Goal: Check status: Check status

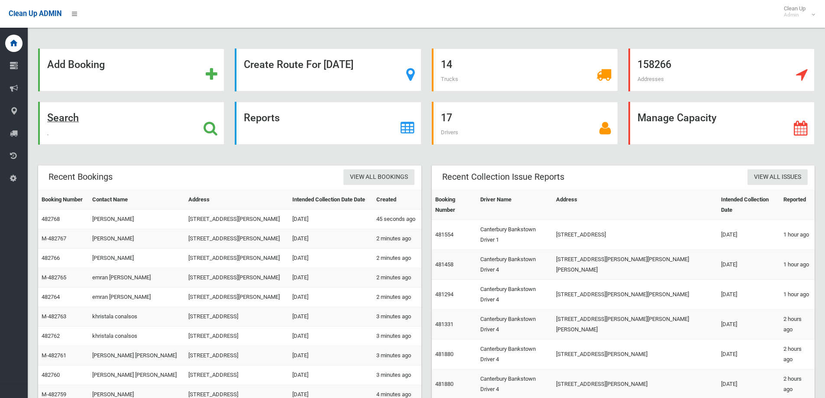
click at [193, 128] on div "Search" at bounding box center [131, 123] width 186 height 43
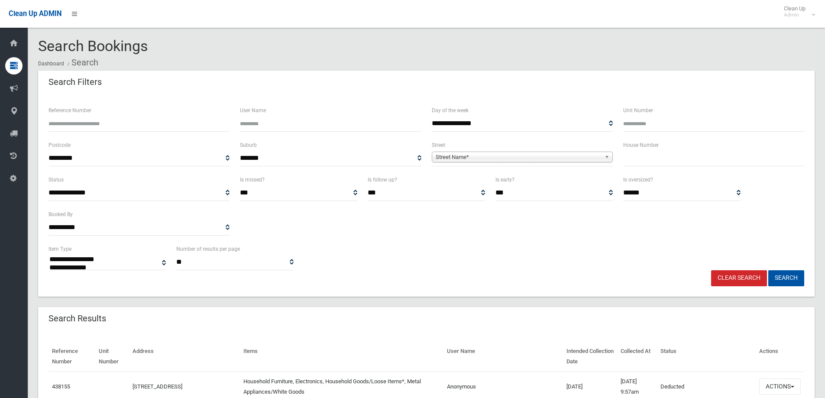
select select
click at [655, 157] on input "text" at bounding box center [713, 158] width 181 height 16
type input "*"
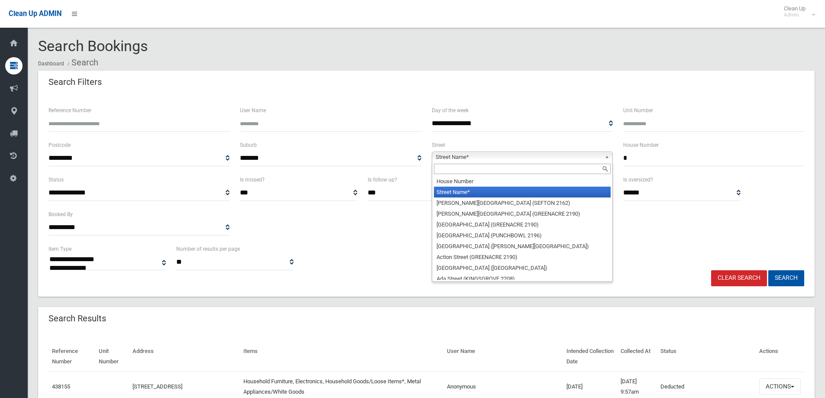
click at [590, 161] on span "Street Name*" at bounding box center [518, 157] width 165 height 10
click at [593, 168] on input "text" at bounding box center [522, 169] width 177 height 10
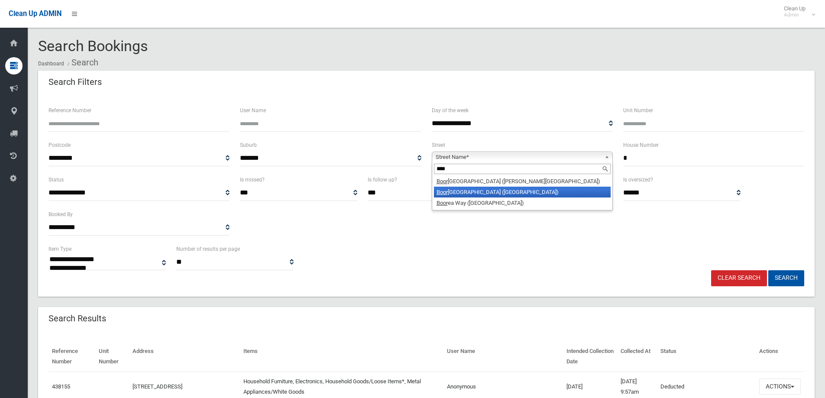
type input "****"
click at [569, 194] on li "[PERSON_NAME][GEOGRAPHIC_DATA] ([GEOGRAPHIC_DATA])" at bounding box center [522, 192] width 177 height 11
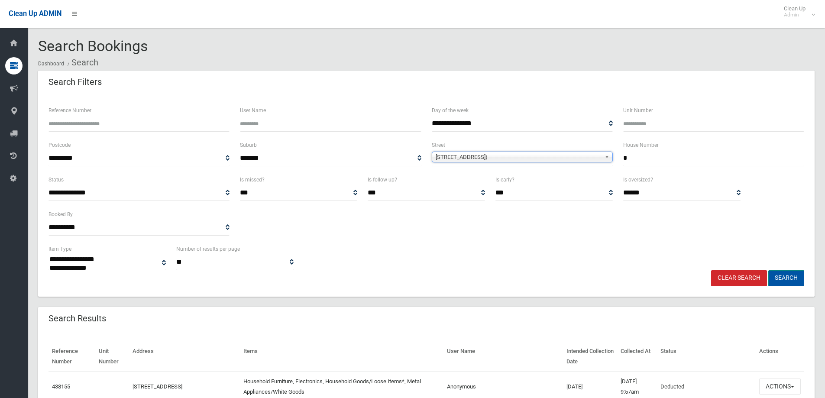
click at [799, 276] on button "Search" at bounding box center [787, 278] width 36 height 16
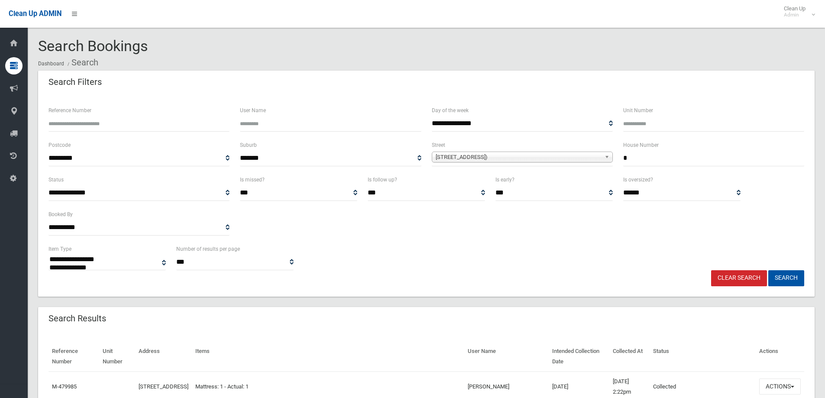
select select
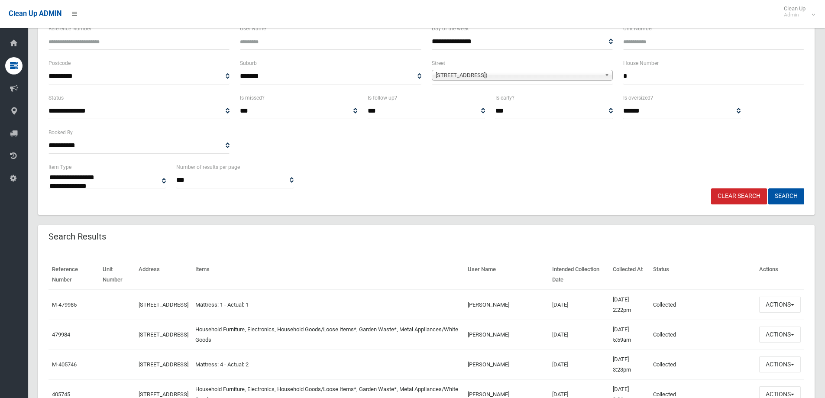
scroll to position [173, 0]
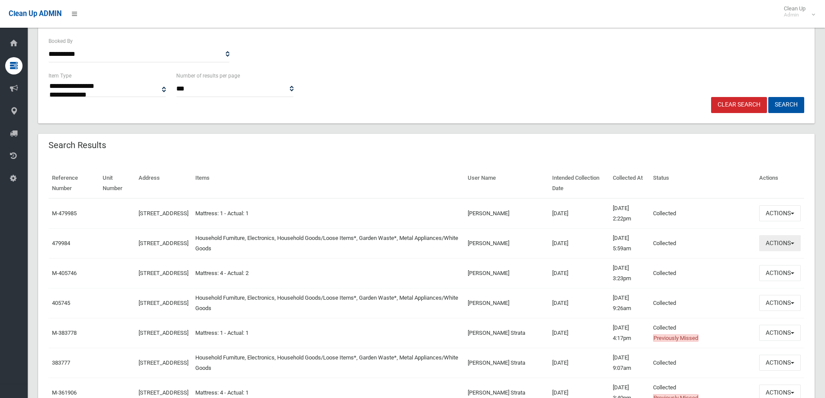
click at [779, 245] on button "Actions" at bounding box center [780, 243] width 42 height 16
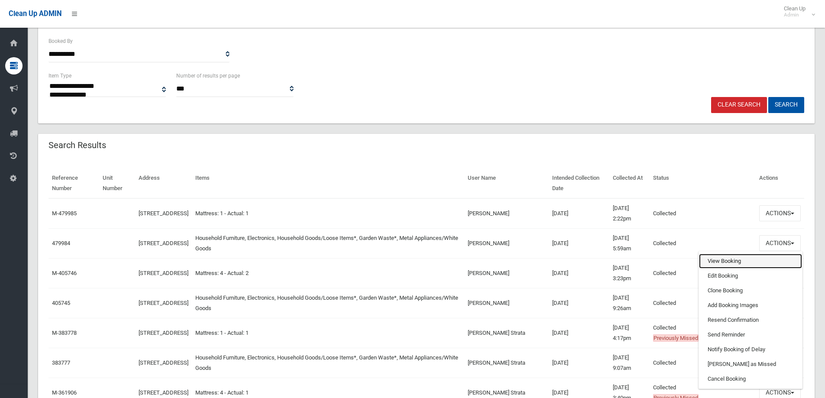
click at [746, 264] on link "View Booking" at bounding box center [750, 261] width 103 height 15
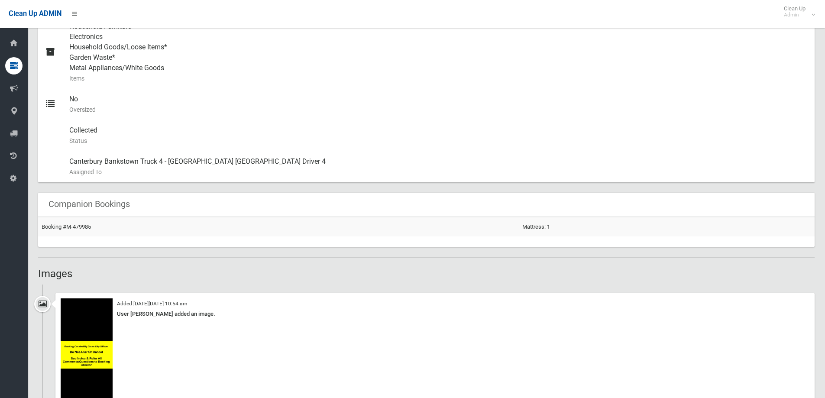
scroll to position [650, 0]
